Goal: Task Accomplishment & Management: Manage account settings

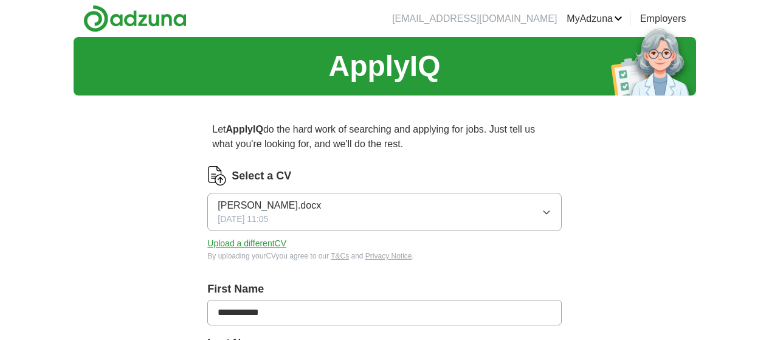
scroll to position [81, 0]
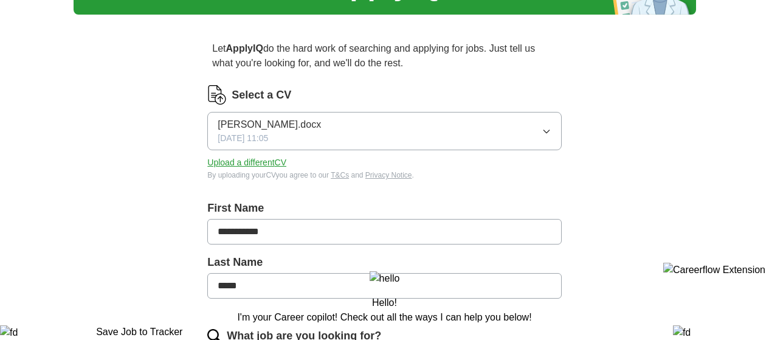
click at [286, 160] on button "Upload a different CV" at bounding box center [246, 162] width 79 height 13
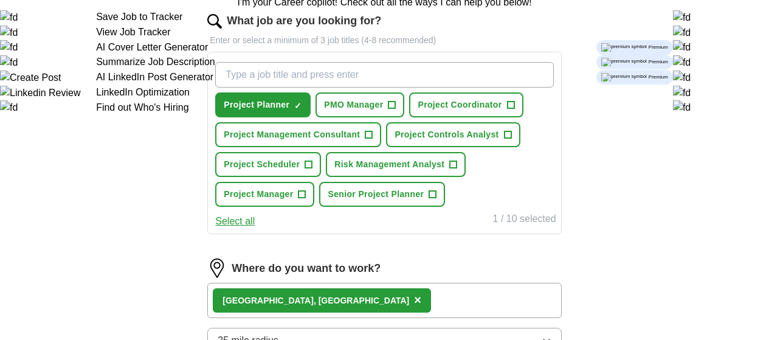
scroll to position [405, 0]
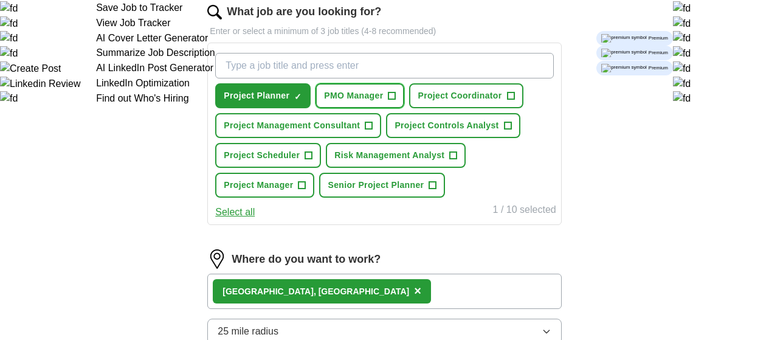
click at [396, 96] on span "+" at bounding box center [391, 96] width 7 height 10
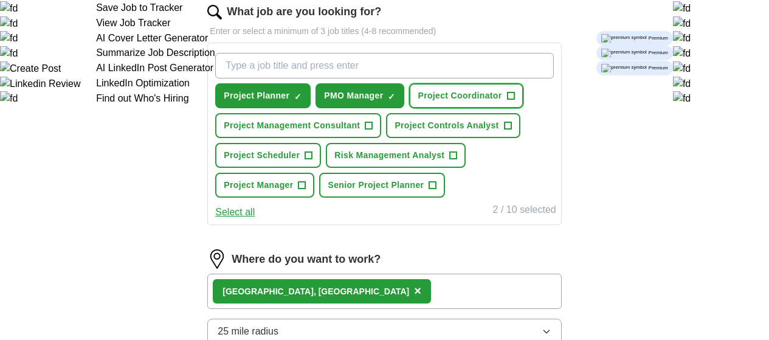
click at [507, 101] on span "+" at bounding box center [510, 96] width 7 height 10
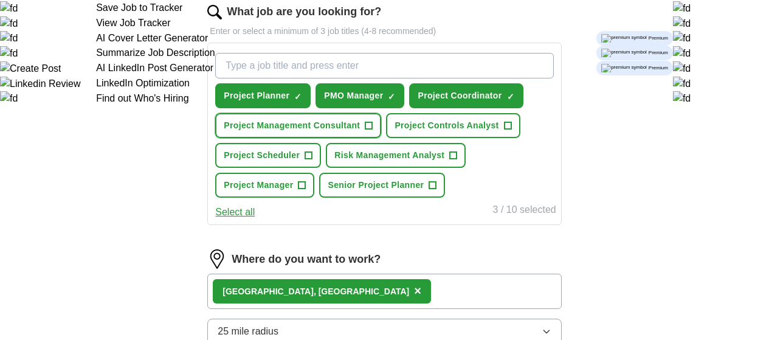
click at [373, 131] on span "+" at bounding box center [368, 126] width 7 height 10
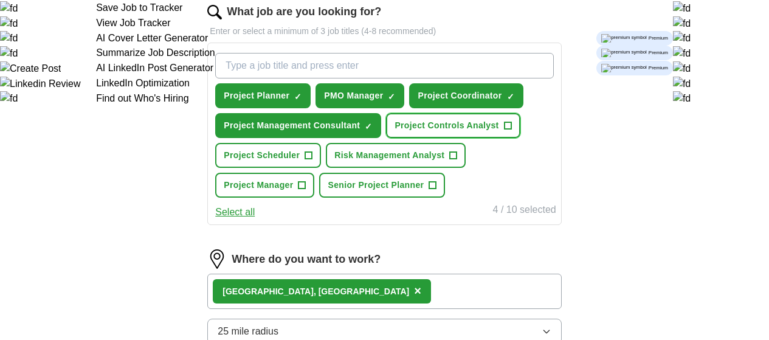
click at [504, 131] on span "+" at bounding box center [507, 126] width 7 height 10
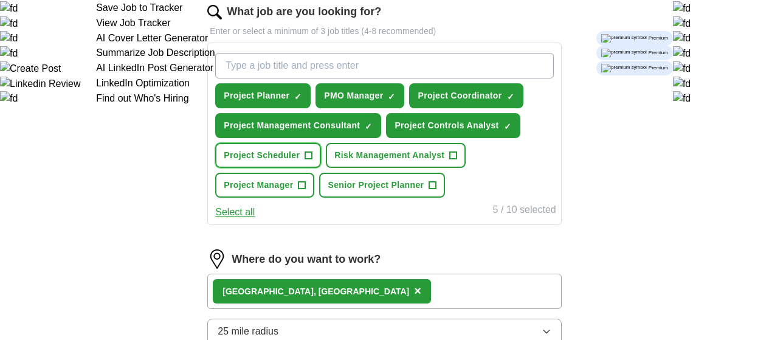
click at [312, 160] on span "+" at bounding box center [308, 156] width 7 height 10
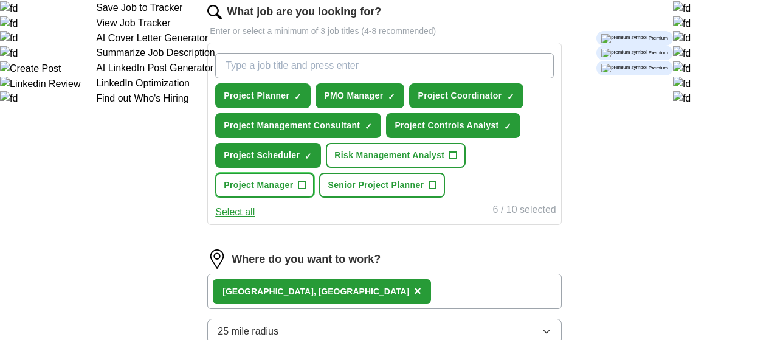
click at [306, 190] on span "+" at bounding box center [301, 186] width 7 height 10
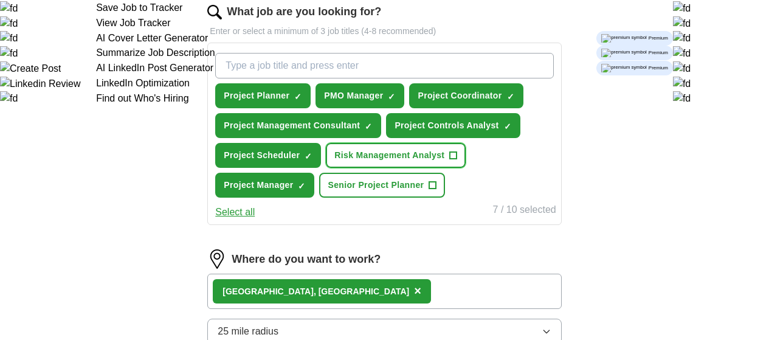
click at [450, 160] on span "+" at bounding box center [453, 156] width 7 height 10
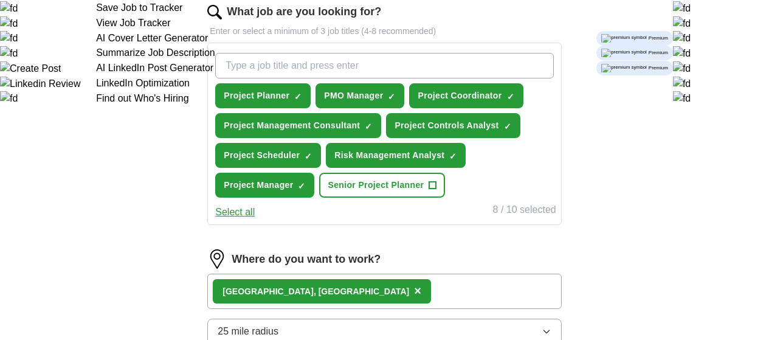
click at [255, 219] on button "Select all" at bounding box center [235, 212] width 40 height 15
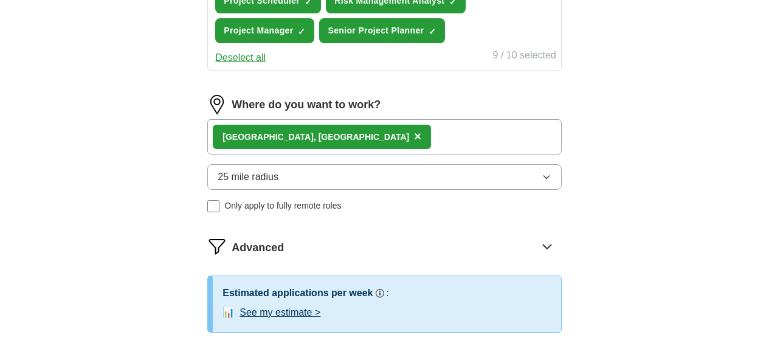
scroll to position [567, 0]
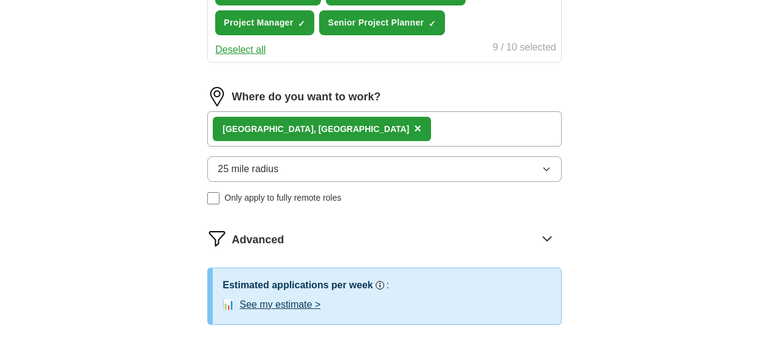
click at [343, 182] on button "25 mile radius" at bounding box center [384, 169] width 354 height 26
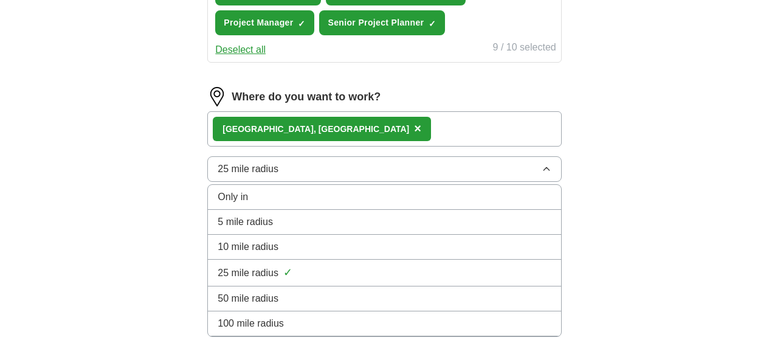
click at [343, 182] on button "25 mile radius" at bounding box center [384, 169] width 354 height 26
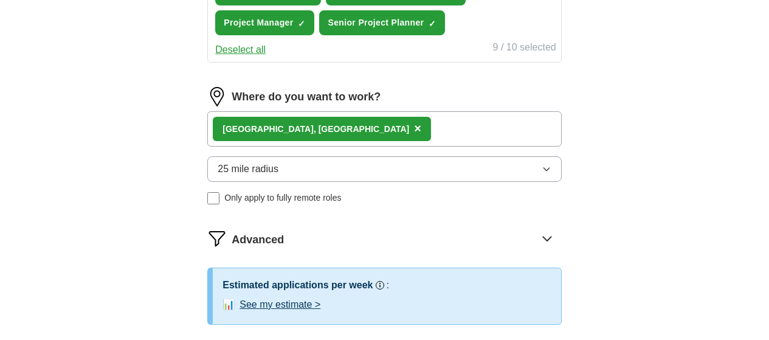
click at [376, 146] on div "Derby, Derbyshire ×" at bounding box center [384, 128] width 354 height 35
click at [379, 146] on div "Derby, Derbyshire ×" at bounding box center [384, 128] width 354 height 35
click at [326, 182] on button "25 mile radius" at bounding box center [384, 169] width 354 height 26
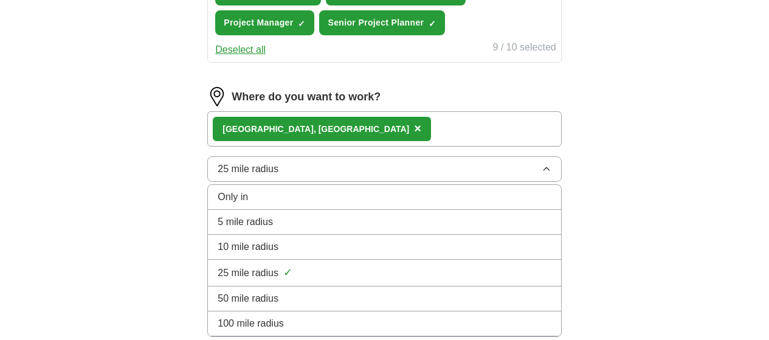
scroll to position [648, 0]
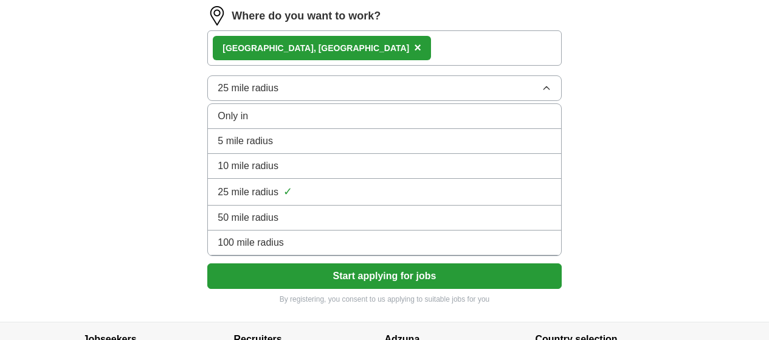
click at [284, 250] on span "100 mile radius" at bounding box center [251, 242] width 66 height 15
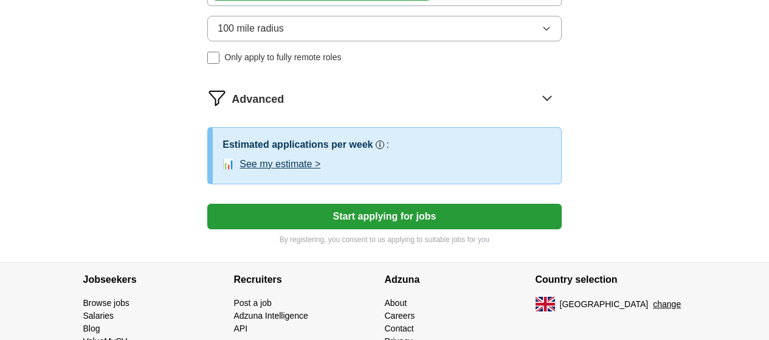
scroll to position [729, 0]
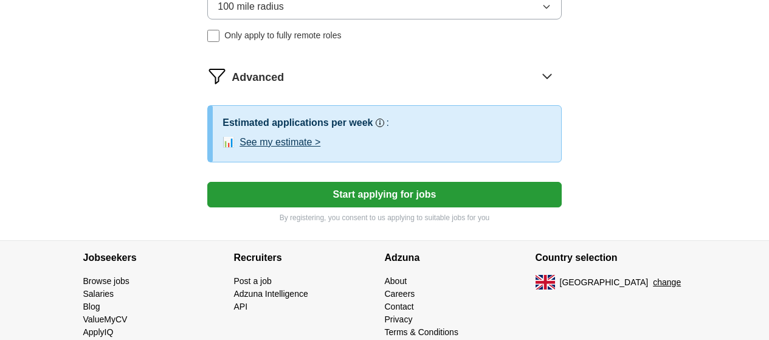
click at [331, 207] on button "Start applying for jobs" at bounding box center [384, 195] width 354 height 26
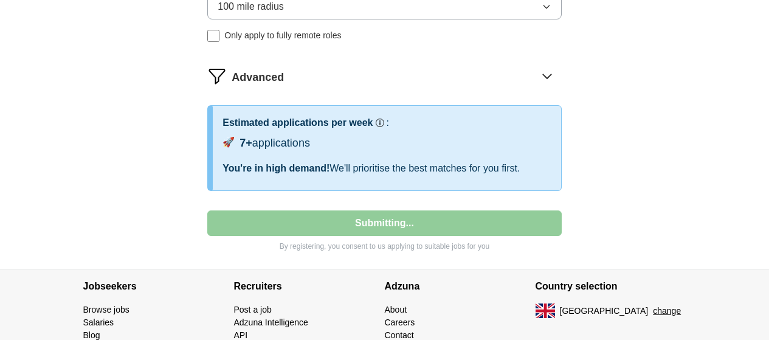
select select "**"
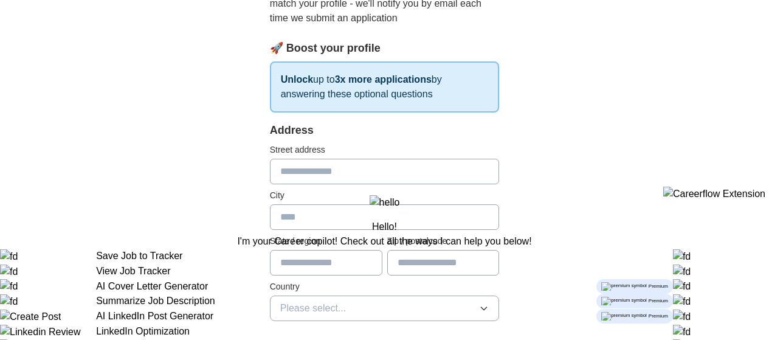
scroll to position [243, 0]
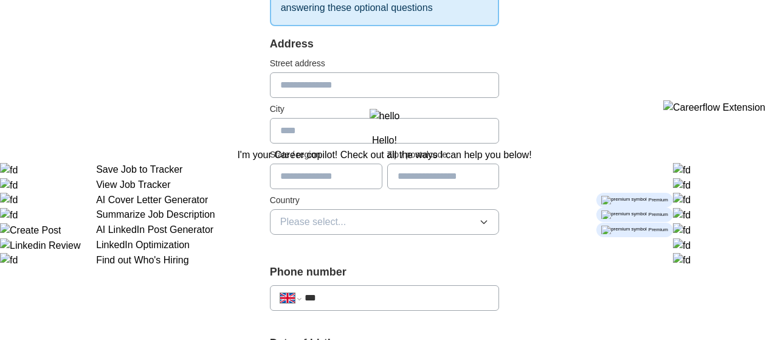
click at [341, 209] on button "Please select..." at bounding box center [385, 222] width 230 height 26
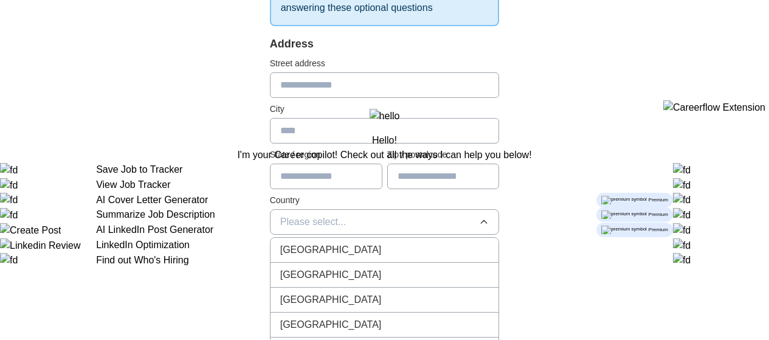
click at [317, 243] on span "[GEOGRAPHIC_DATA]" at bounding box center [331, 250] width 102 height 15
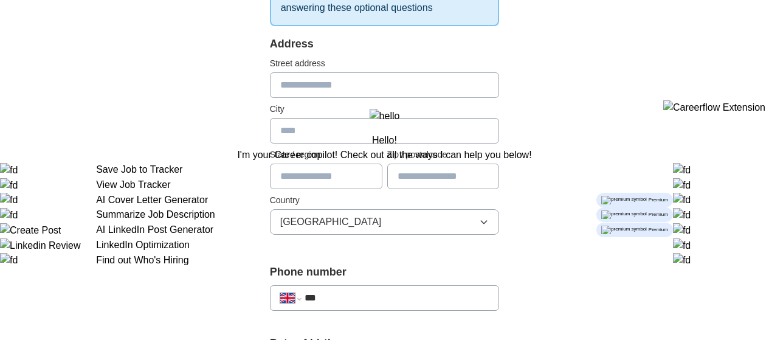
click at [324, 164] on input "text" at bounding box center [326, 177] width 112 height 26
type input "*******"
click at [444, 169] on input "text" at bounding box center [443, 177] width 112 height 26
type input "*******"
click at [430, 118] on input "text" at bounding box center [385, 131] width 230 height 26
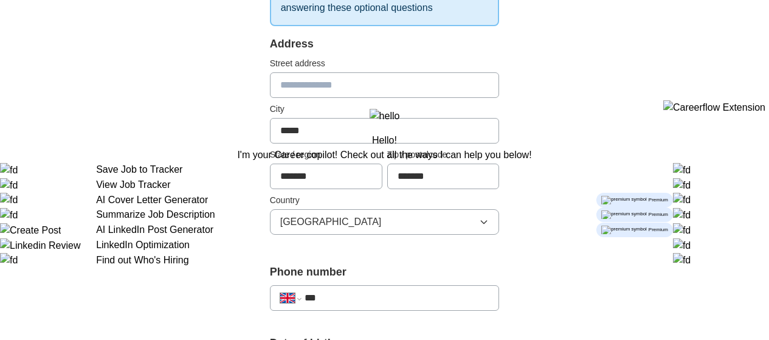
type input "*****"
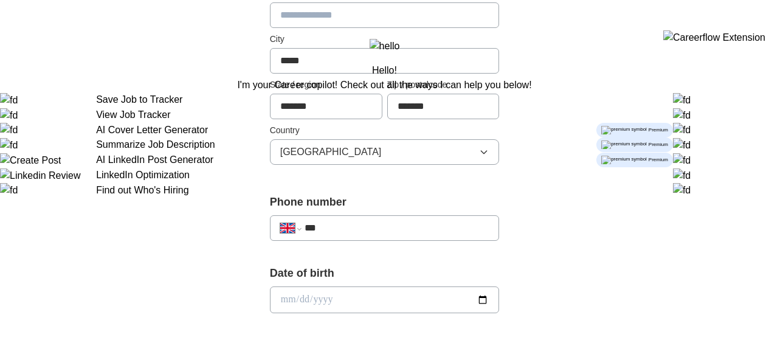
scroll to position [324, 0]
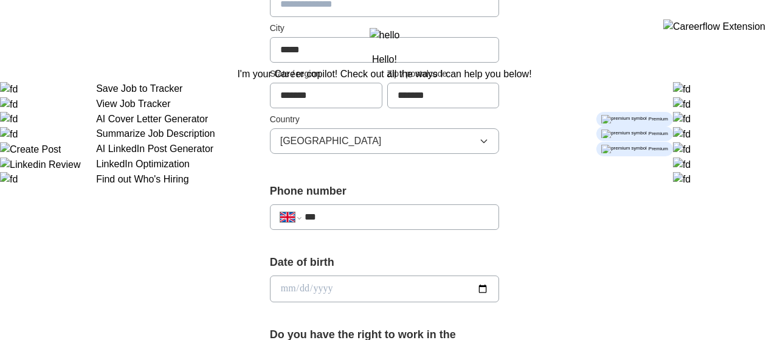
click at [373, 210] on input "***" at bounding box center [397, 217] width 185 height 15
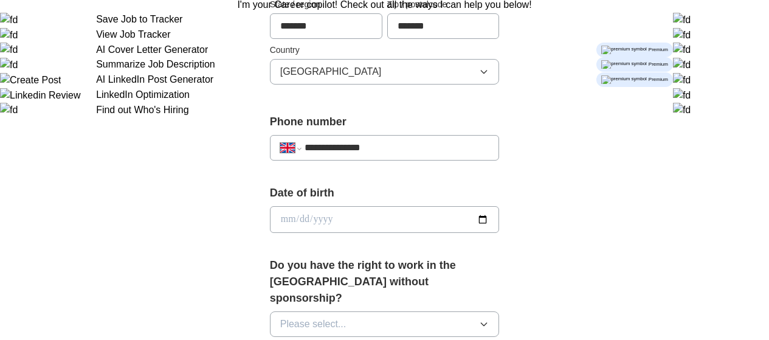
scroll to position [405, 0]
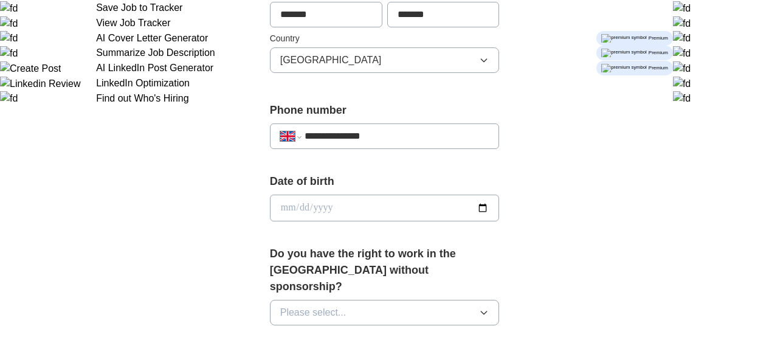
type input "**********"
click at [388, 300] on button "Please select..." at bounding box center [385, 313] width 230 height 26
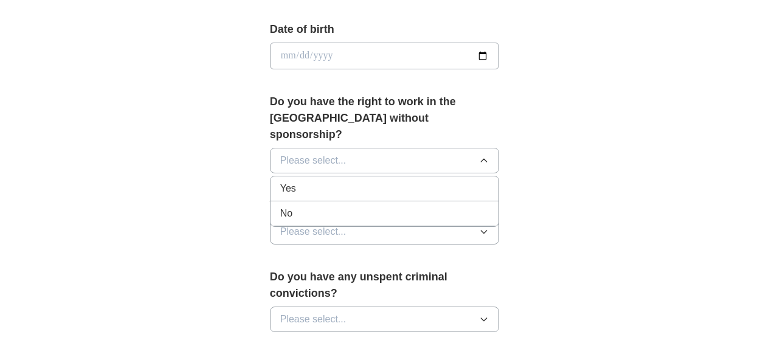
scroll to position [567, 0]
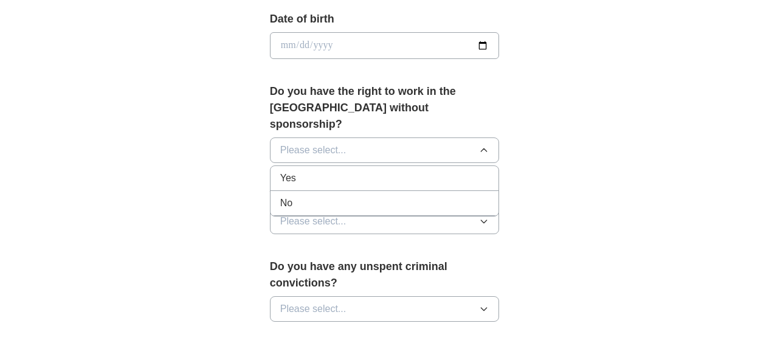
click at [319, 171] on div "Yes" at bounding box center [384, 178] width 209 height 15
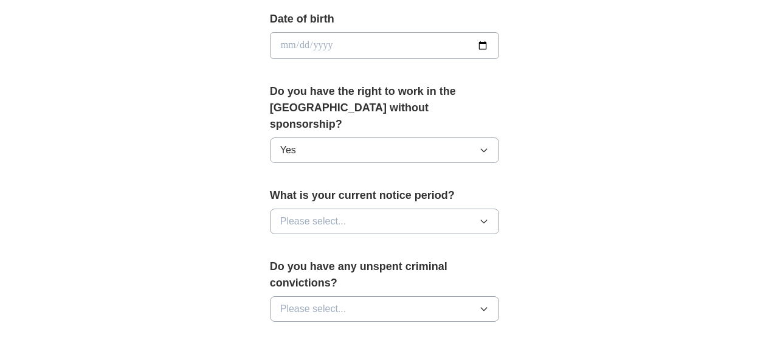
click at [375, 208] on button "Please select..." at bounding box center [385, 221] width 230 height 26
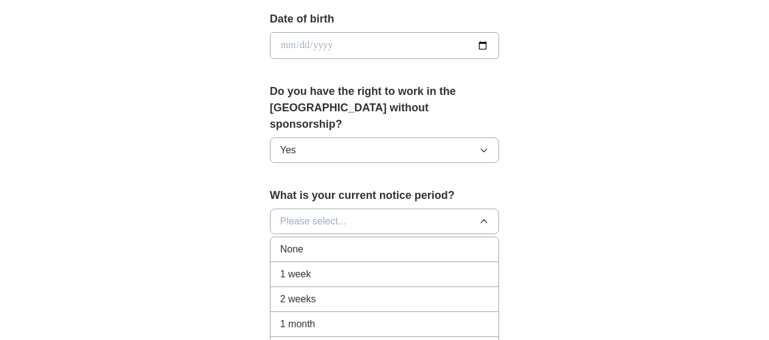
click at [303, 317] on div "1 month" at bounding box center [384, 324] width 209 height 15
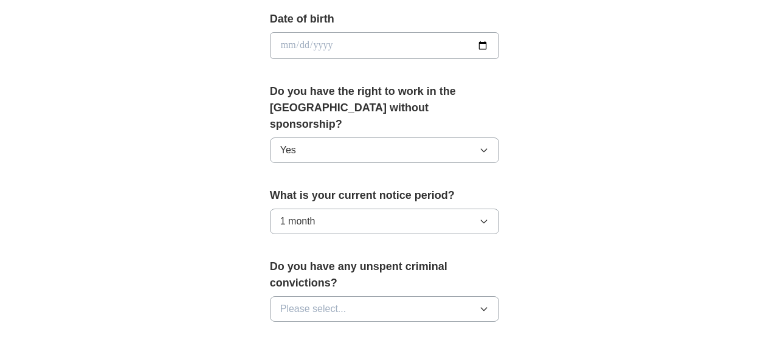
click at [377, 296] on button "Please select..." at bounding box center [385, 309] width 230 height 26
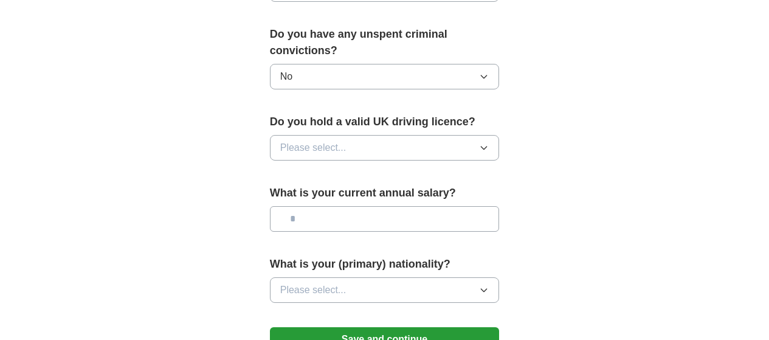
scroll to position [810, 0]
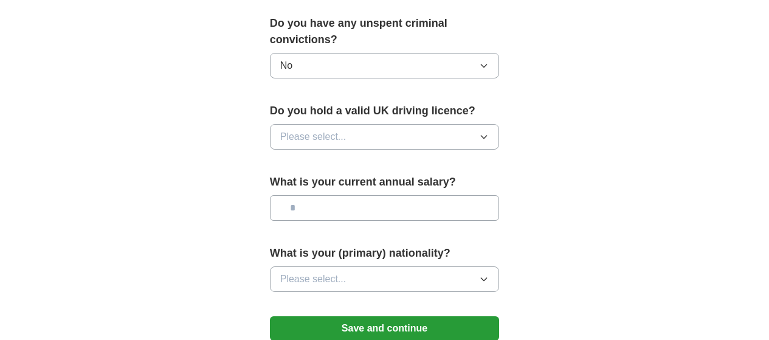
click at [403, 316] on button "Save and continue" at bounding box center [385, 328] width 230 height 24
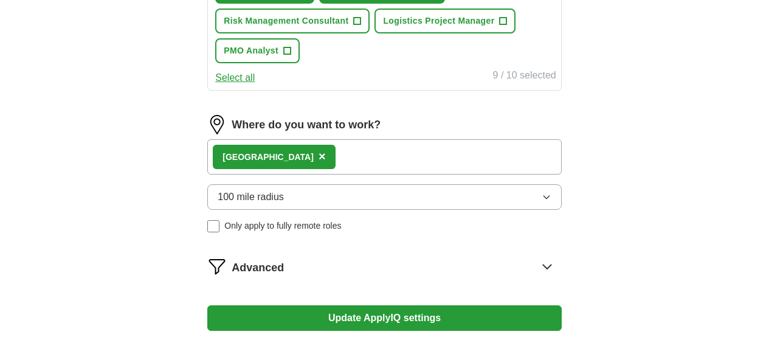
scroll to position [517, 0]
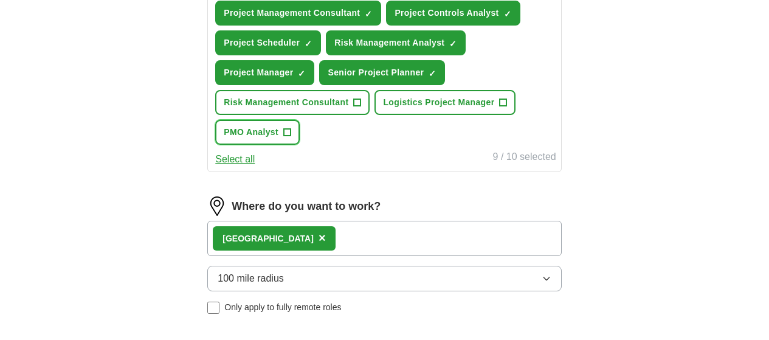
click at [291, 137] on span "+" at bounding box center [286, 133] width 7 height 10
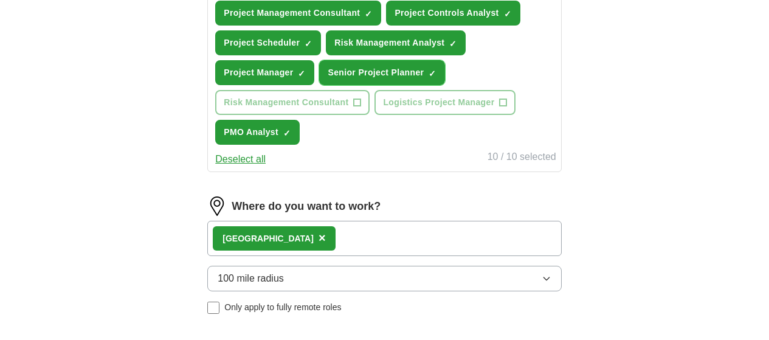
click at [0, 0] on span "×" at bounding box center [0, 0] width 0 height 0
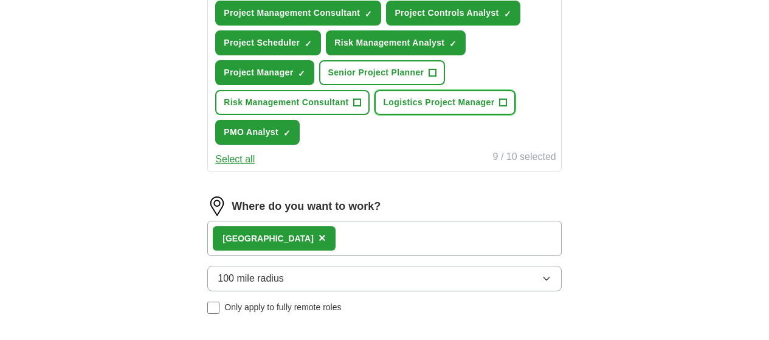
click at [500, 108] on span "+" at bounding box center [503, 103] width 7 height 10
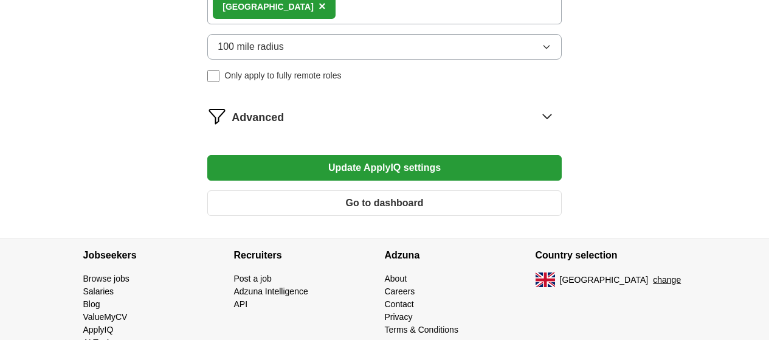
scroll to position [760, 0]
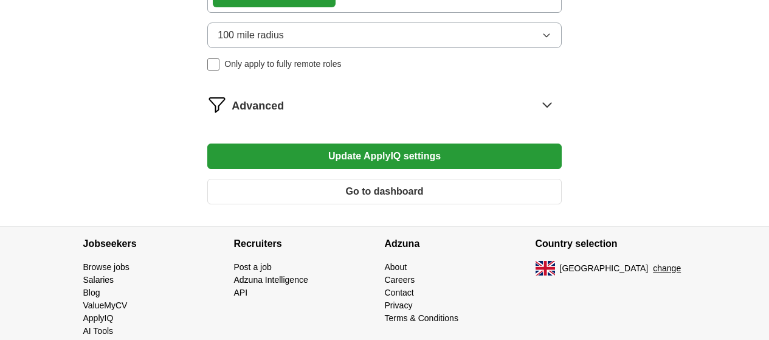
click at [430, 169] on button "Update ApplyIQ settings" at bounding box center [384, 156] width 354 height 26
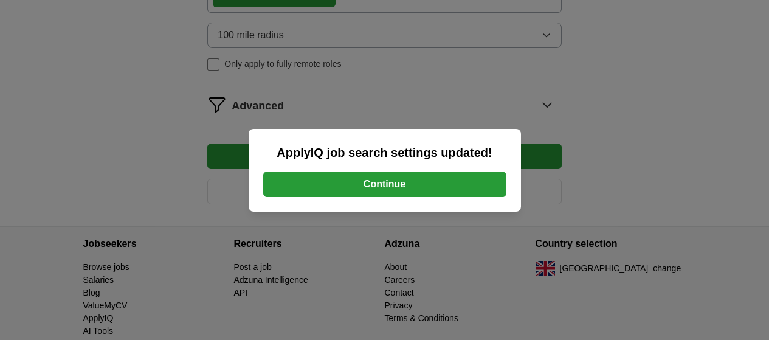
click at [425, 178] on button "Continue" at bounding box center [384, 184] width 243 height 26
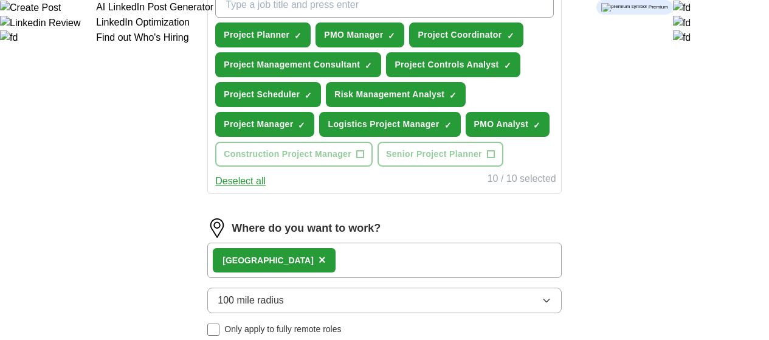
scroll to position [486, 0]
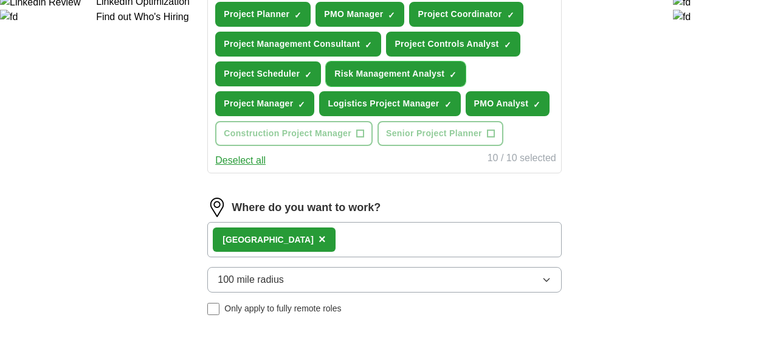
click at [0, 0] on span "×" at bounding box center [0, 0] width 0 height 0
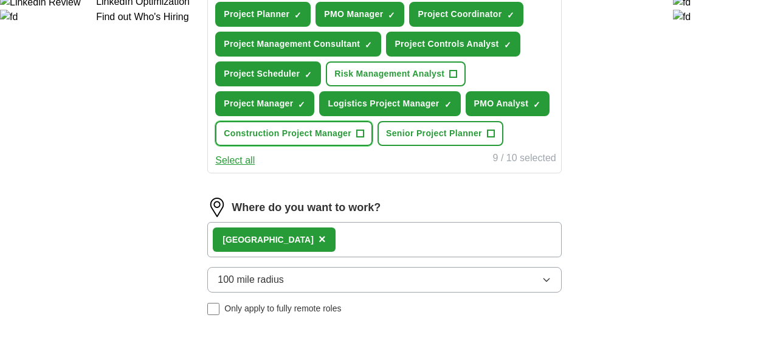
click at [364, 139] on span "+" at bounding box center [360, 134] width 7 height 10
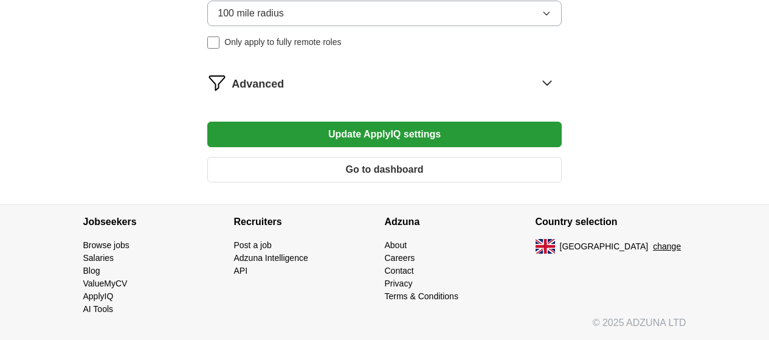
scroll to position [810, 0]
click at [537, 92] on icon at bounding box center [546, 82] width 19 height 19
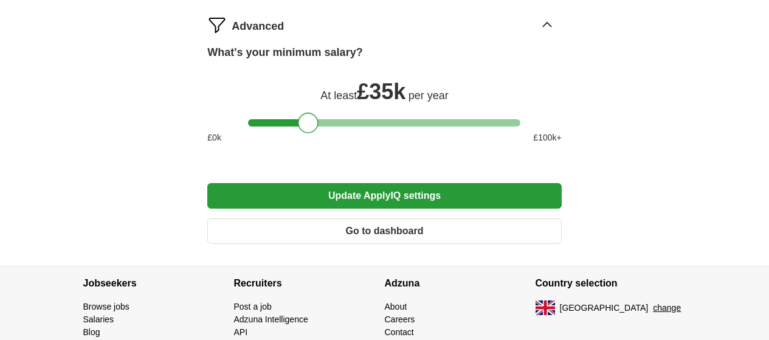
drag, startPoint x: 453, startPoint y: 208, endPoint x: 306, endPoint y: 225, distance: 147.5
click at [306, 154] on div "What's your minimum salary? At least £ 35k per year £ 0 k £ 100 k+" at bounding box center [384, 98] width 354 height 109
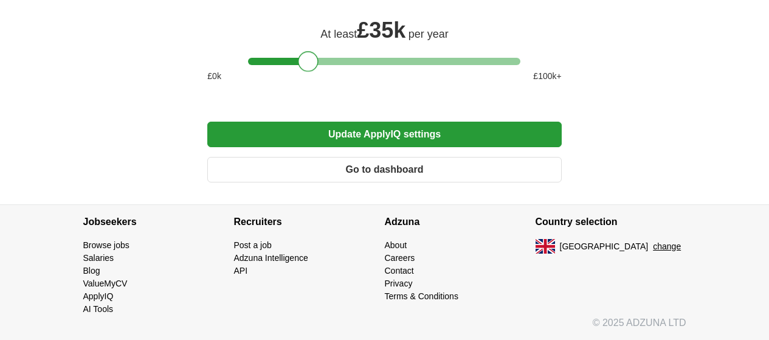
scroll to position [891, 0]
click at [459, 147] on button "Update ApplyIQ settings" at bounding box center [384, 135] width 354 height 26
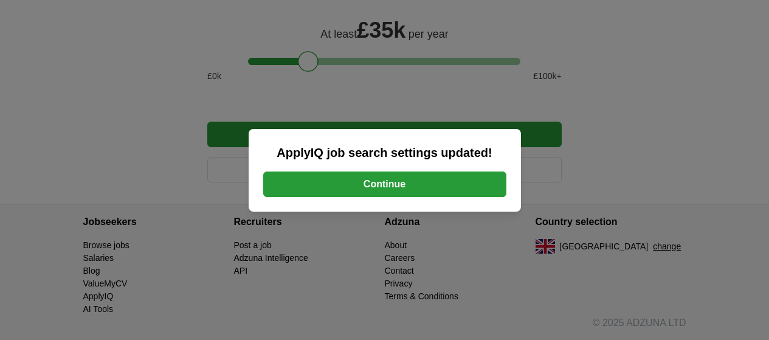
click at [433, 182] on button "Continue" at bounding box center [384, 184] width 243 height 26
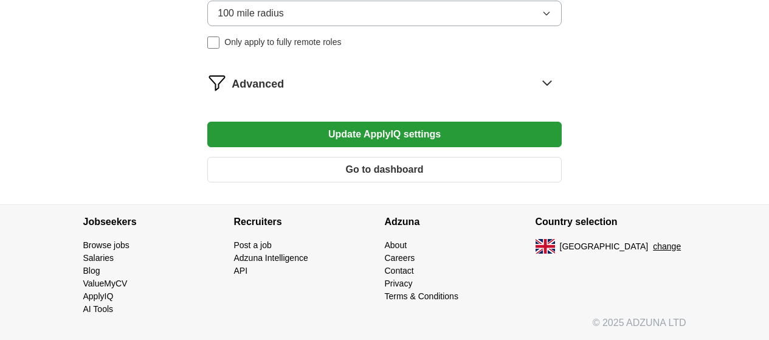
scroll to position [810, 0]
click at [416, 182] on button "Go to dashboard" at bounding box center [384, 170] width 354 height 26
